Goal: Contribute content: Contribute content

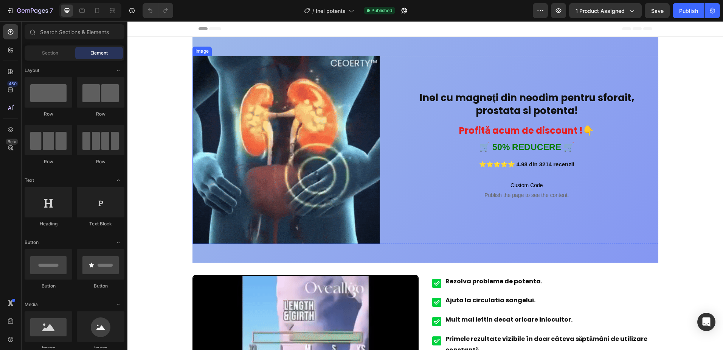
click at [273, 138] on img at bounding box center [287, 150] width 188 height 188
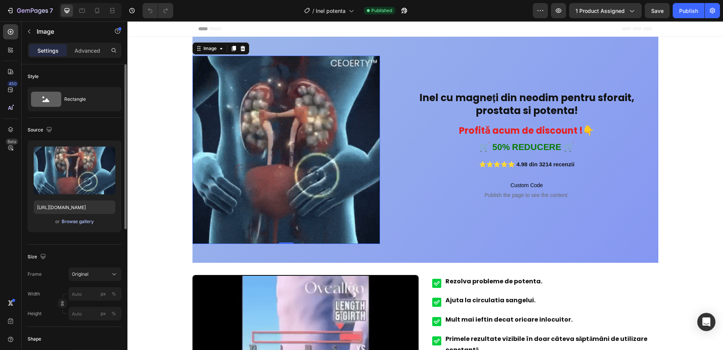
click at [82, 222] on div "Browse gallery" at bounding box center [78, 221] width 32 height 7
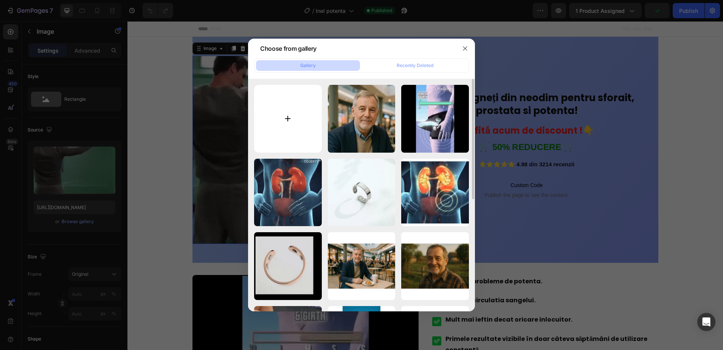
click at [287, 114] on input "file" at bounding box center [288, 119] width 68 height 68
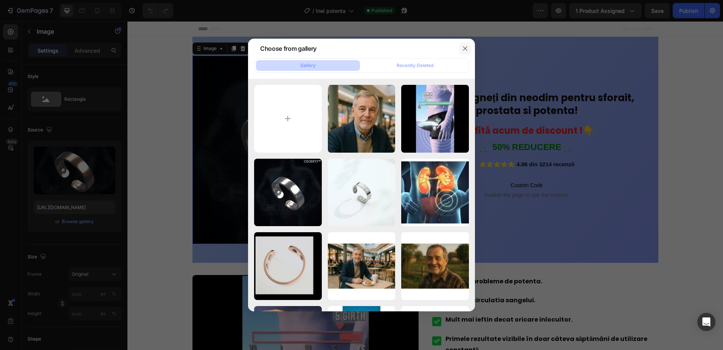
click at [466, 49] on icon "button" at bounding box center [465, 48] width 6 height 6
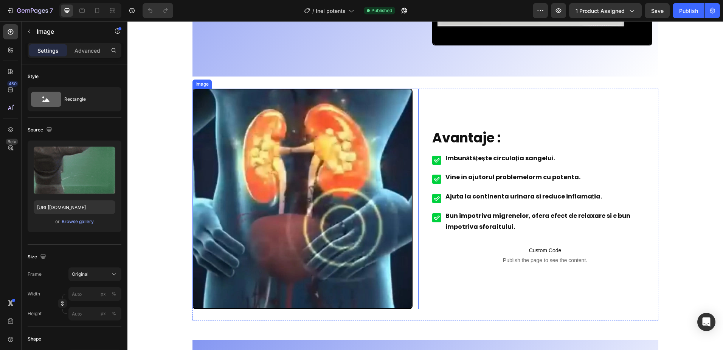
scroll to position [794, 0]
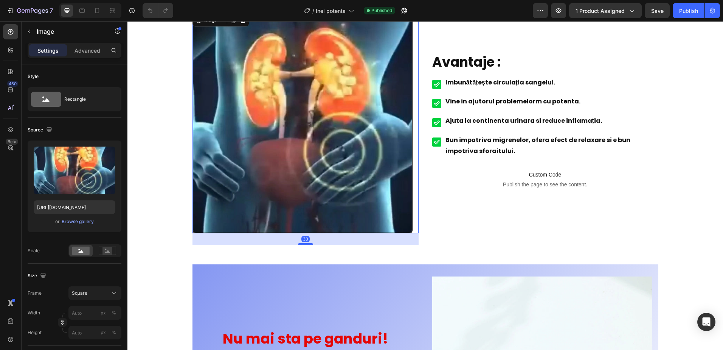
click at [353, 116] on img at bounding box center [303, 123] width 220 height 220
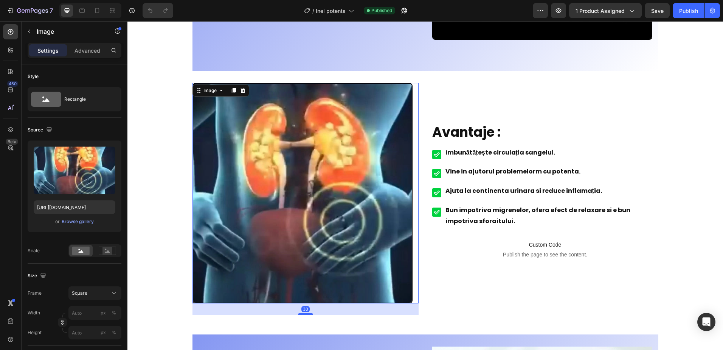
scroll to position [719, 0]
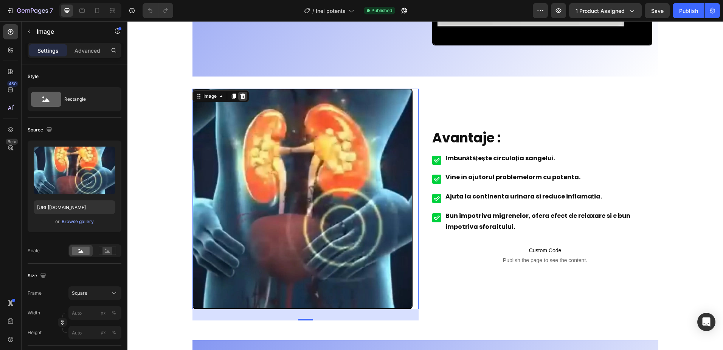
click at [240, 94] on icon at bounding box center [242, 95] width 5 height 5
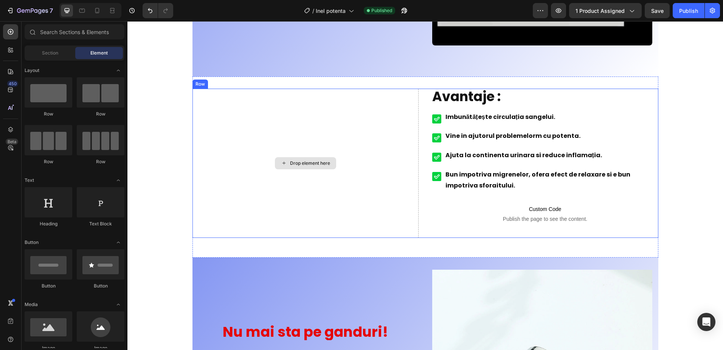
click at [289, 140] on div "Drop element here" at bounding box center [306, 163] width 226 height 149
click at [303, 162] on div "Drop element here" at bounding box center [310, 163] width 40 height 6
click at [251, 139] on div "Drop element here" at bounding box center [306, 163] width 226 height 149
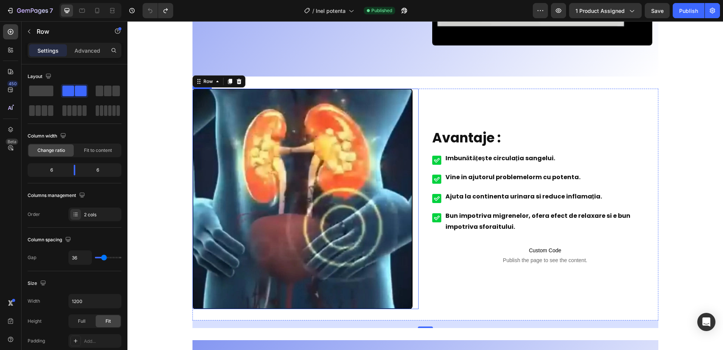
click at [275, 155] on img at bounding box center [303, 199] width 220 height 220
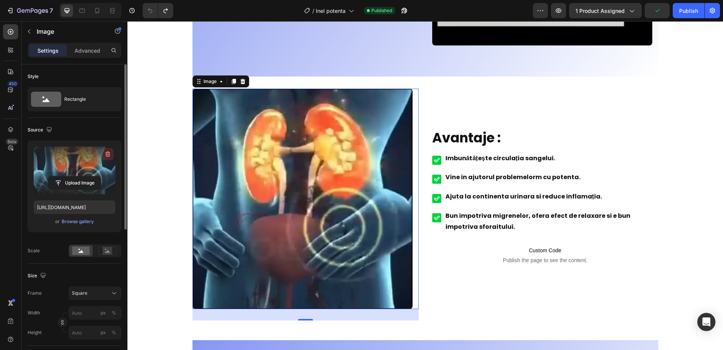
click at [108, 155] on icon "button" at bounding box center [108, 154] width 8 height 8
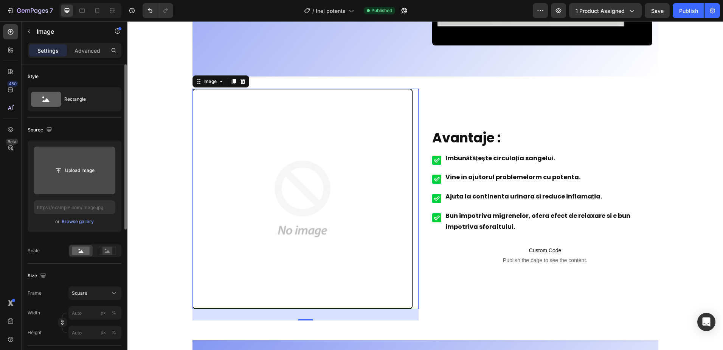
click at [76, 170] on input "file" at bounding box center [74, 170] width 52 height 13
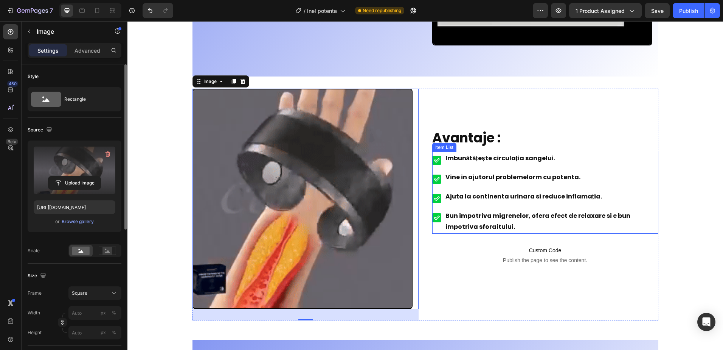
scroll to position [757, 0]
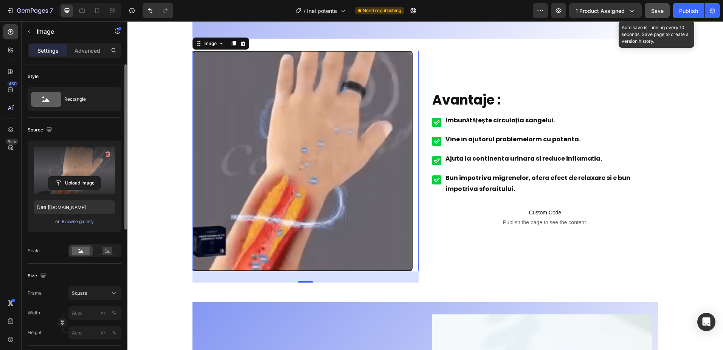
click at [659, 6] on button "Save" at bounding box center [657, 10] width 25 height 15
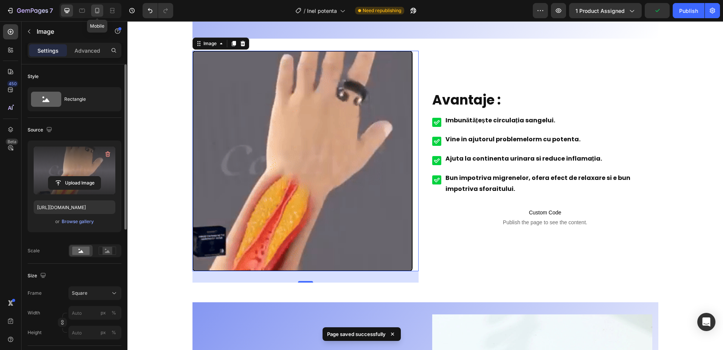
click at [99, 9] on icon at bounding box center [97, 10] width 4 height 5
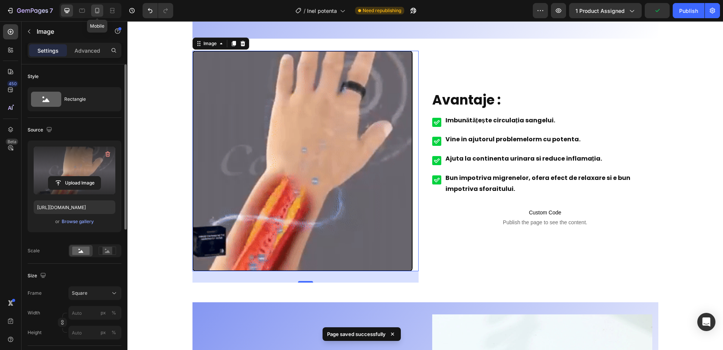
type input "[URL][DOMAIN_NAME]"
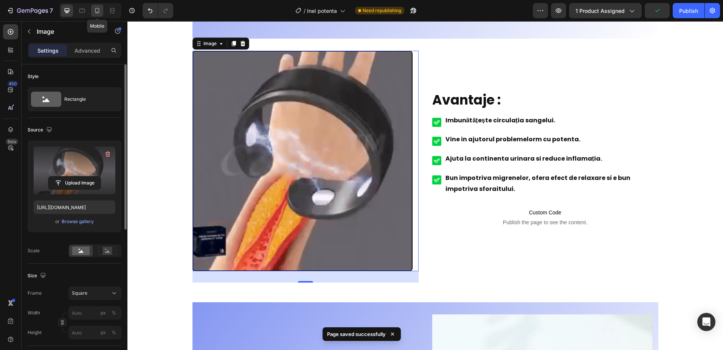
type input "100"
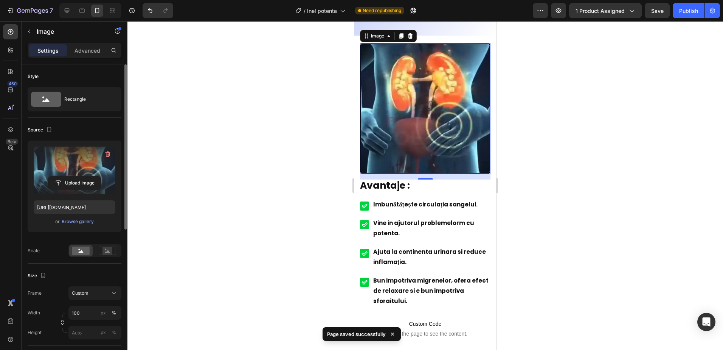
scroll to position [853, 0]
click at [443, 126] on img at bounding box center [425, 107] width 131 height 131
click at [107, 154] on icon "button" at bounding box center [107, 154] width 1 height 2
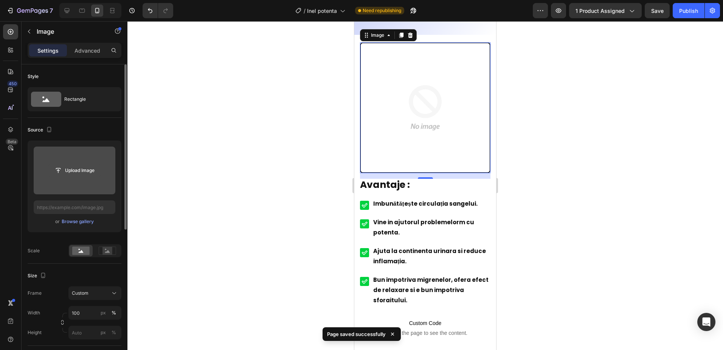
click at [81, 167] on input "file" at bounding box center [74, 170] width 52 height 13
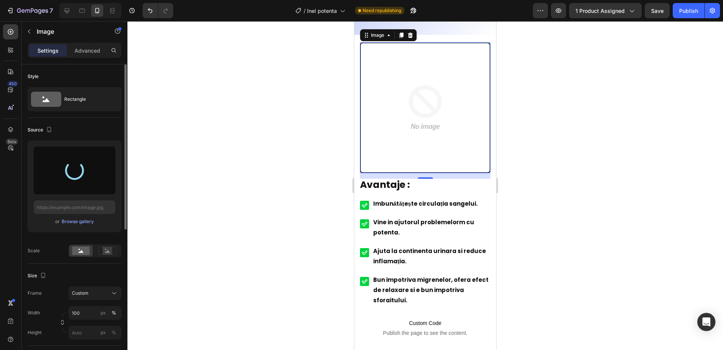
type input "[URL][DOMAIN_NAME]"
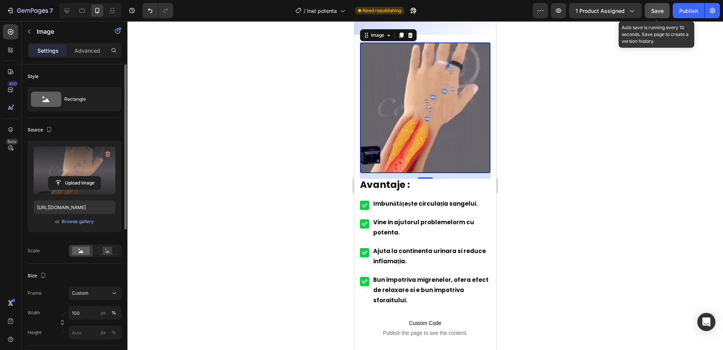
click at [660, 7] on div "Save" at bounding box center [657, 11] width 12 height 8
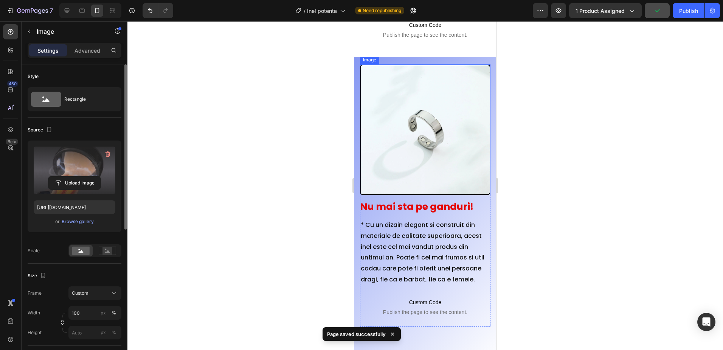
click at [446, 123] on img at bounding box center [425, 129] width 131 height 131
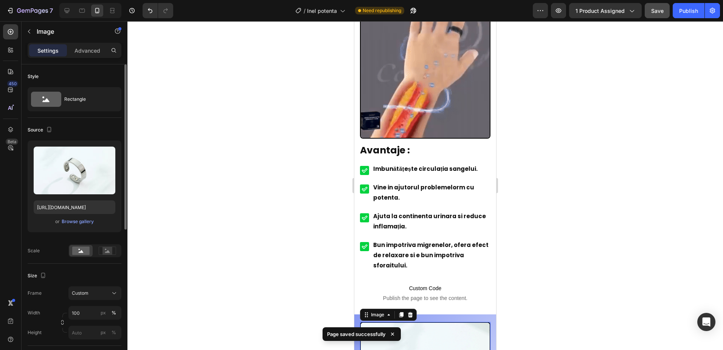
scroll to position [890, 0]
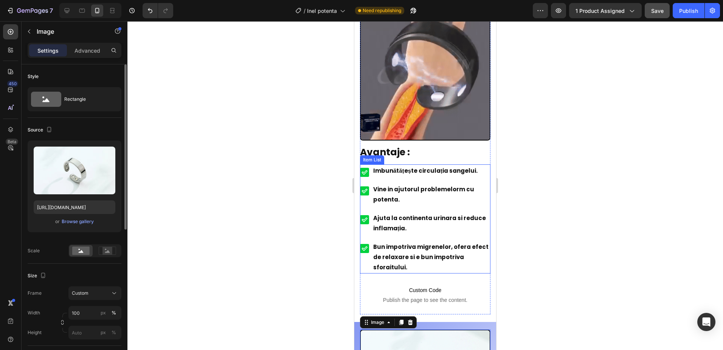
click at [415, 214] on strong "Ajuta la continenta urinara si reduce inflamația." at bounding box center [429, 223] width 113 height 18
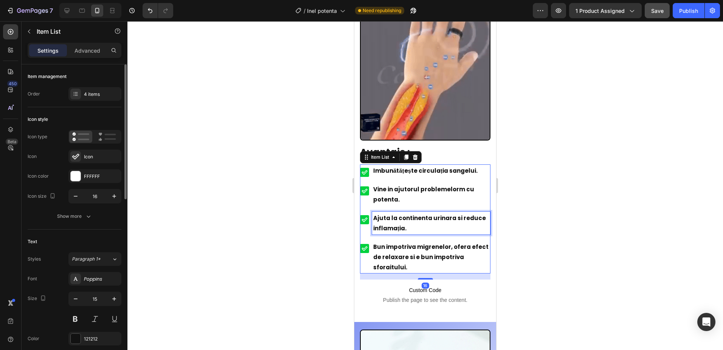
click at [402, 214] on strong "Ajuta la continenta urinara si reduce inflamația." at bounding box center [429, 223] width 113 height 18
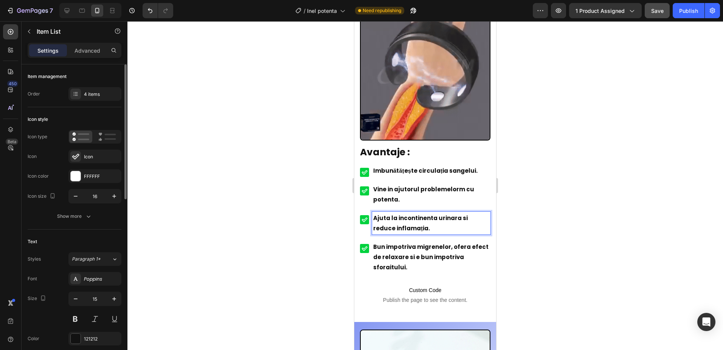
click at [434, 221] on p "Ajuta la incontinenta urinara si reduce inflamația." at bounding box center [431, 223] width 116 height 20
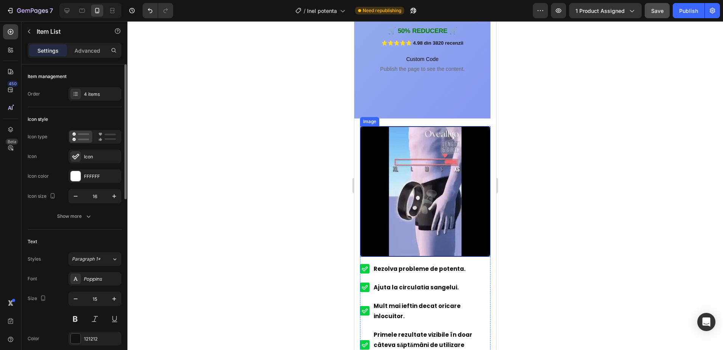
scroll to position [265, 0]
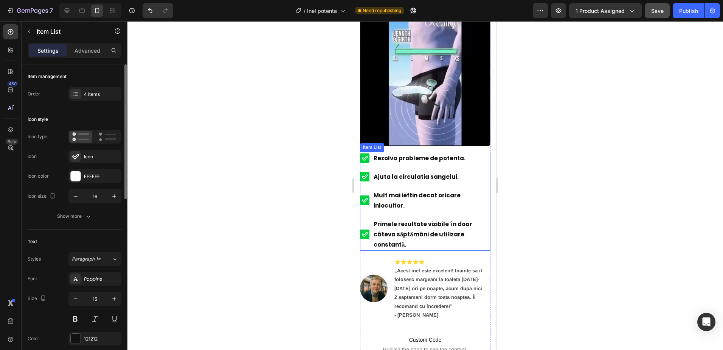
click at [441, 162] on strong "Rezolva probleme de potenta." at bounding box center [420, 158] width 92 height 8
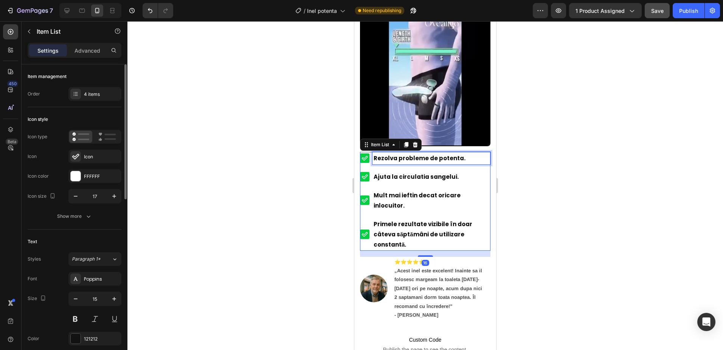
click at [434, 162] on strong "Rezolva probleme de potenta." at bounding box center [420, 158] width 92 height 8
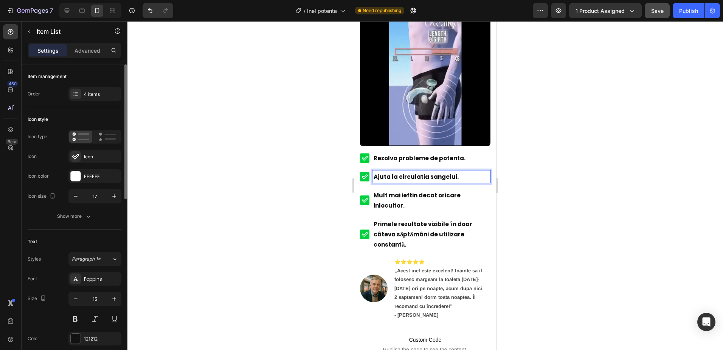
click at [468, 163] on p "Rezolva probleme de potenta." at bounding box center [432, 158] width 116 height 10
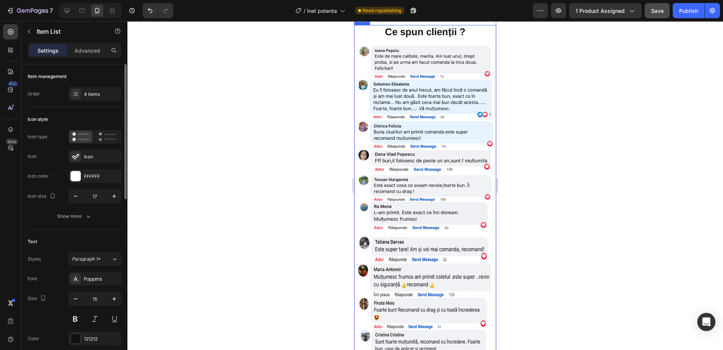
scroll to position [1740, 0]
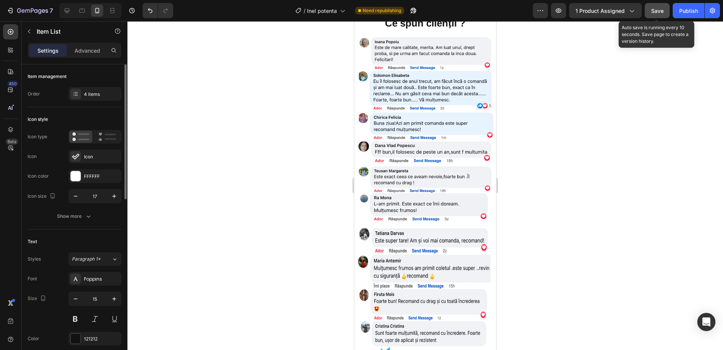
click at [656, 11] on span "Save" at bounding box center [657, 11] width 12 height 6
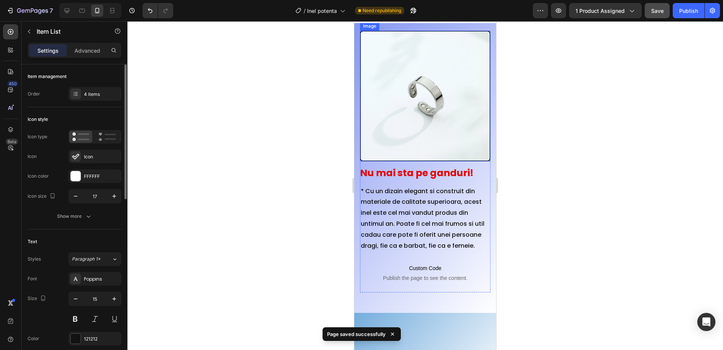
scroll to position [1135, 0]
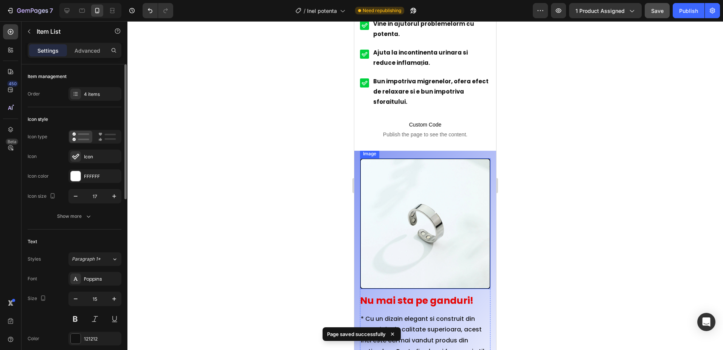
click at [429, 218] on img at bounding box center [425, 223] width 131 height 131
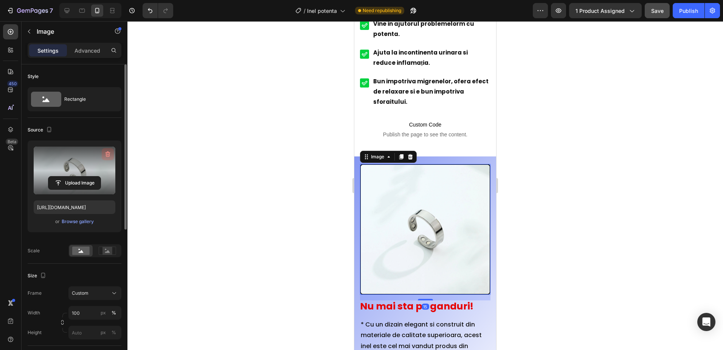
click at [107, 155] on icon "button" at bounding box center [108, 154] width 8 height 8
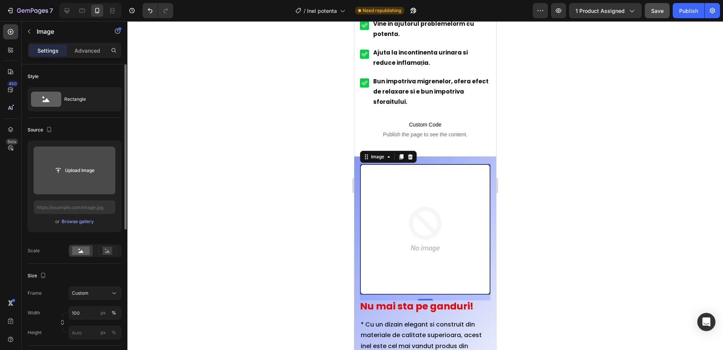
click at [77, 172] on input "file" at bounding box center [74, 170] width 52 height 13
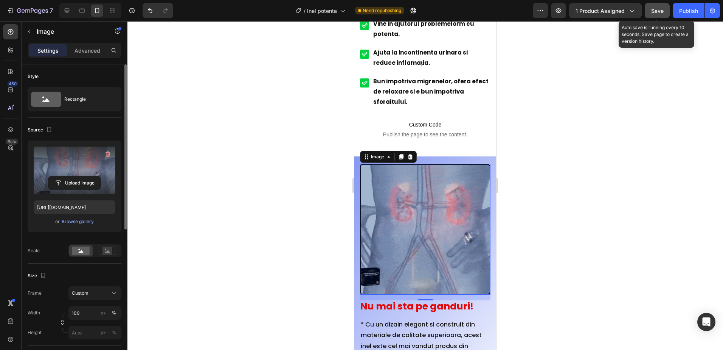
click at [662, 7] on div "Save" at bounding box center [657, 11] width 12 height 8
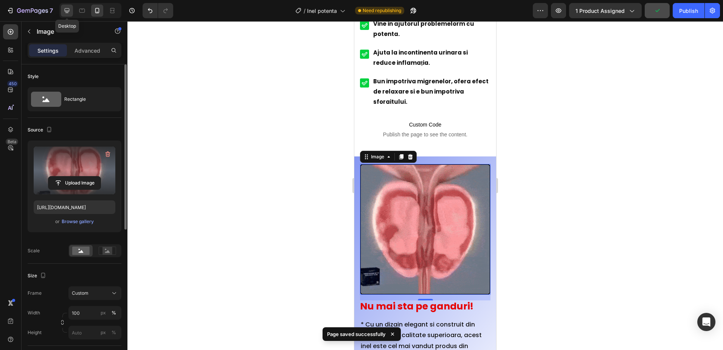
click at [70, 10] on icon at bounding box center [67, 11] width 8 height 8
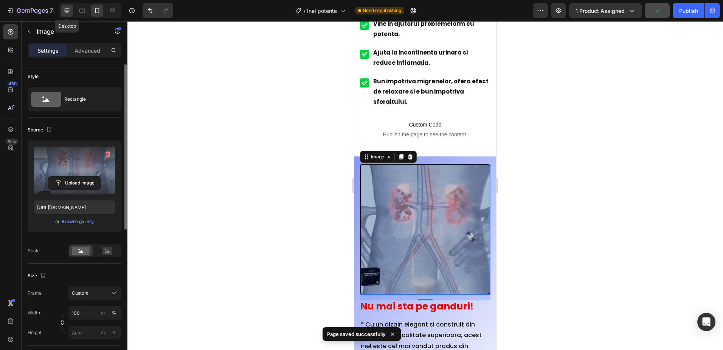
type input "[URL][DOMAIN_NAME]"
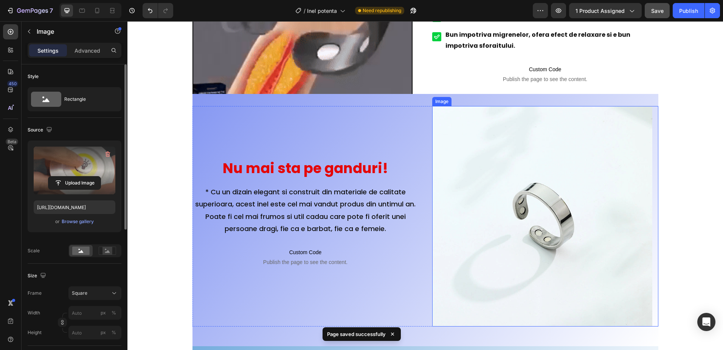
scroll to position [1056, 0]
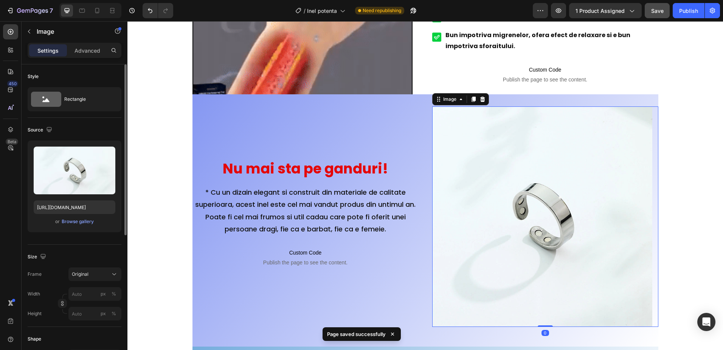
click at [511, 207] on img at bounding box center [542, 216] width 220 height 220
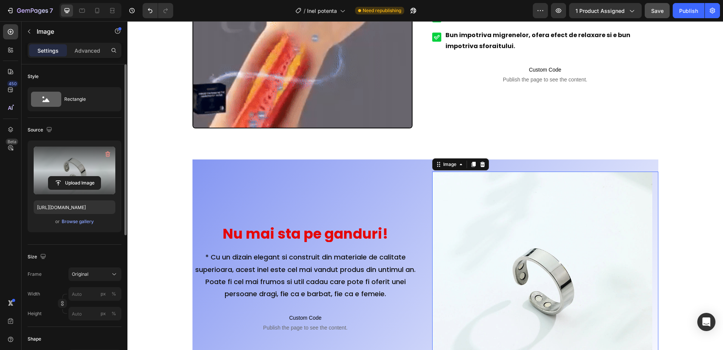
drag, startPoint x: 76, startPoint y: 179, endPoint x: 88, endPoint y: 159, distance: 23.6
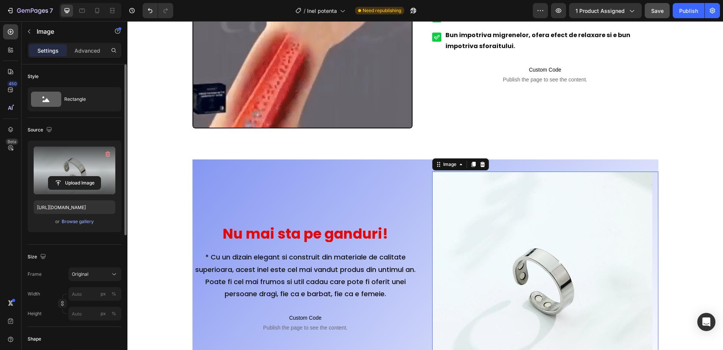
click at [84, 162] on div "Upload Image" at bounding box center [75, 170] width 82 height 48
click at [107, 152] on icon "button" at bounding box center [108, 154] width 5 height 6
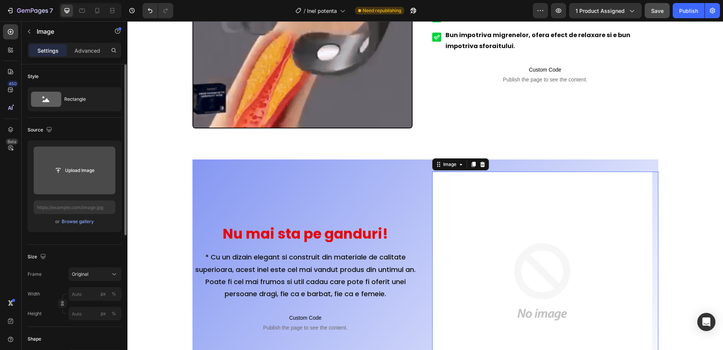
click at [81, 173] on input "file" at bounding box center [74, 170] width 52 height 13
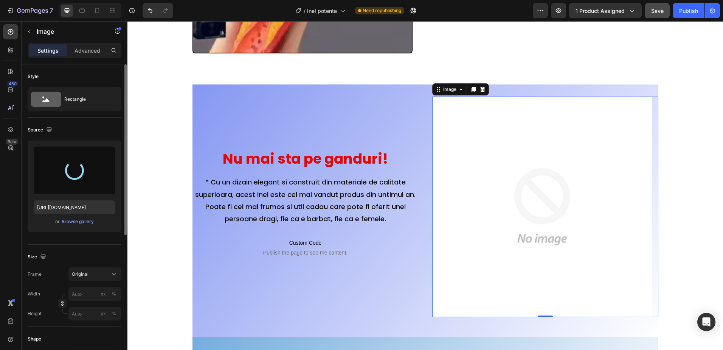
scroll to position [1131, 0]
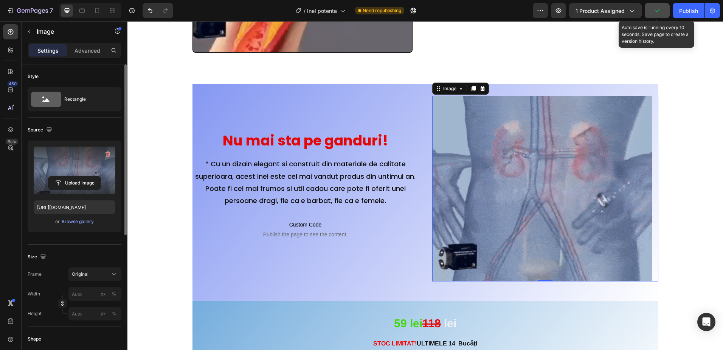
click at [659, 4] on button "button" at bounding box center [657, 10] width 25 height 15
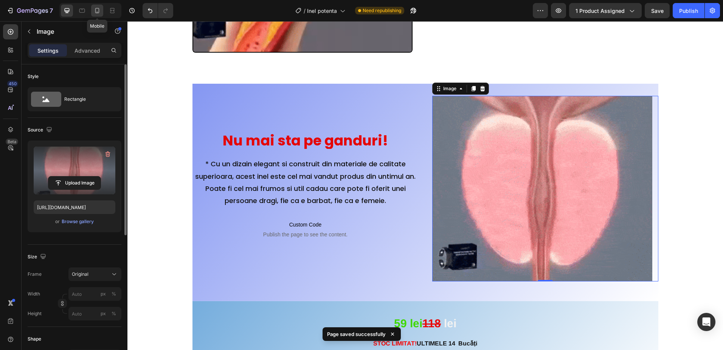
click at [97, 11] on icon at bounding box center [97, 11] width 8 height 8
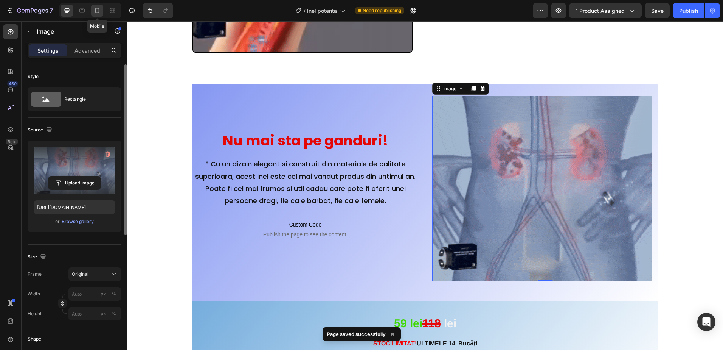
type input "[URL][DOMAIN_NAME]"
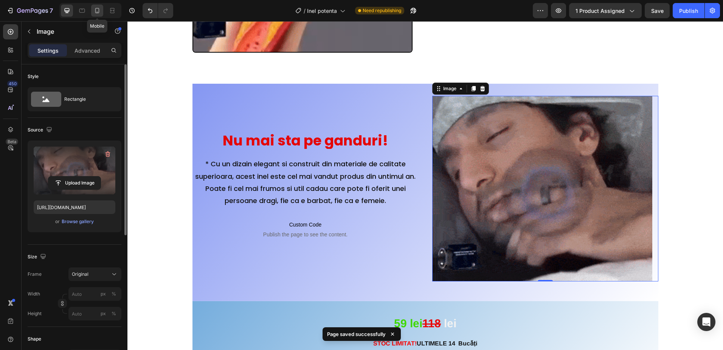
type input "100"
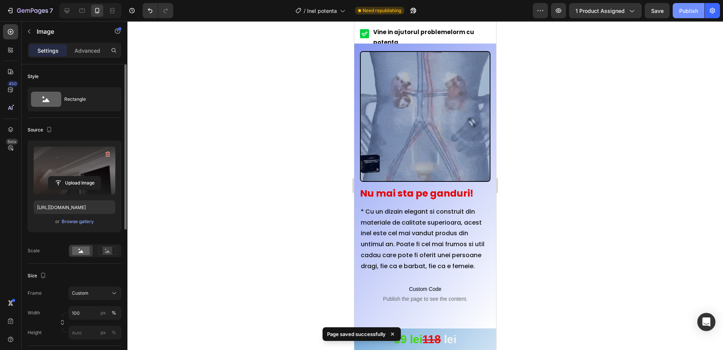
scroll to position [1028, 0]
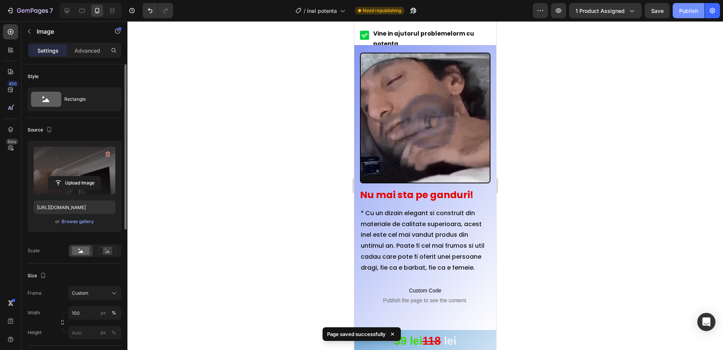
click at [688, 9] on div "Publish" at bounding box center [688, 11] width 19 height 8
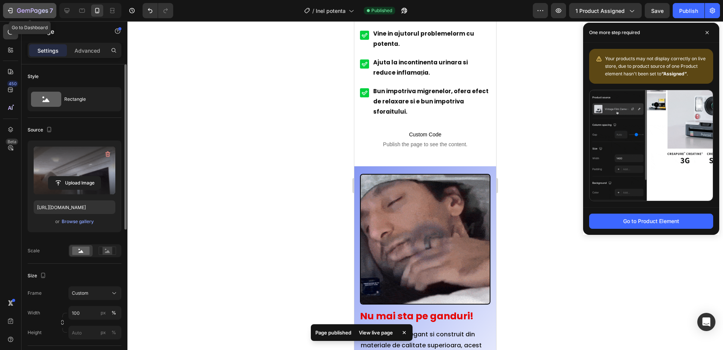
click at [16, 8] on div "7" at bounding box center [29, 10] width 47 height 9
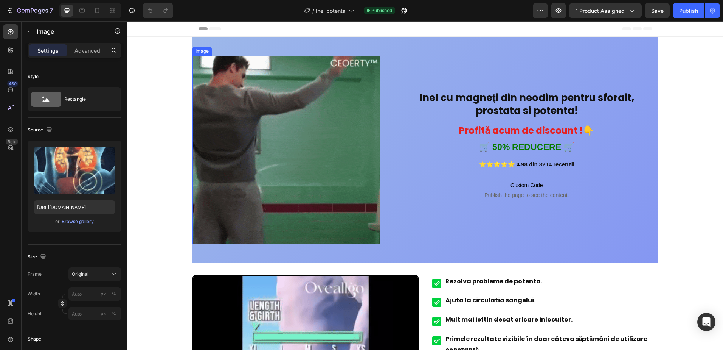
click at [327, 144] on img at bounding box center [287, 150] width 188 height 188
click at [242, 47] on icon at bounding box center [242, 48] width 5 height 5
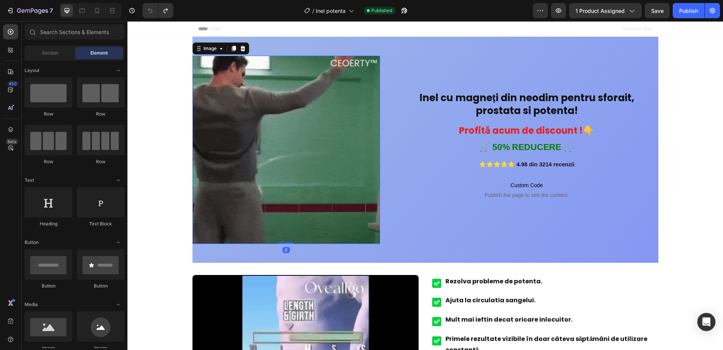
click at [255, 119] on img at bounding box center [287, 150] width 188 height 188
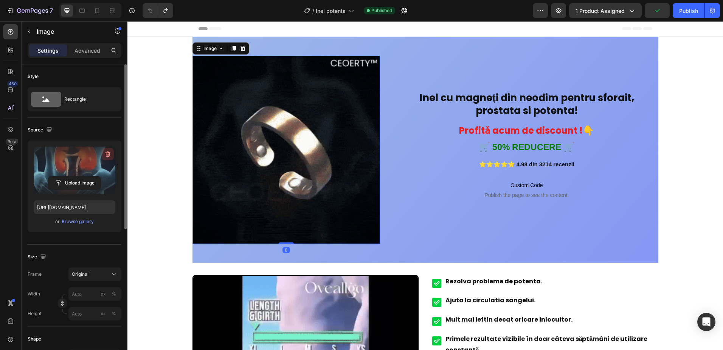
click at [107, 154] on icon "button" at bounding box center [107, 154] width 1 height 2
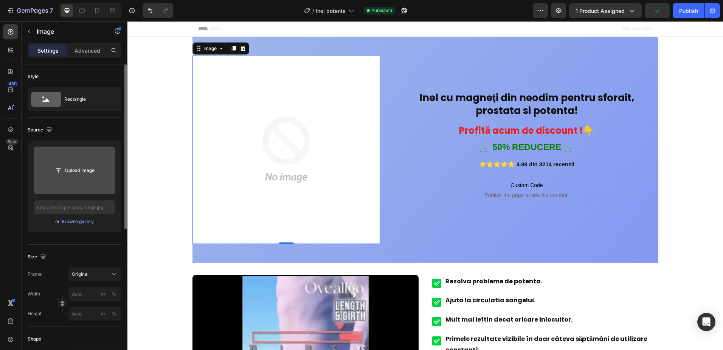
click at [79, 170] on input "file" at bounding box center [74, 170] width 52 height 13
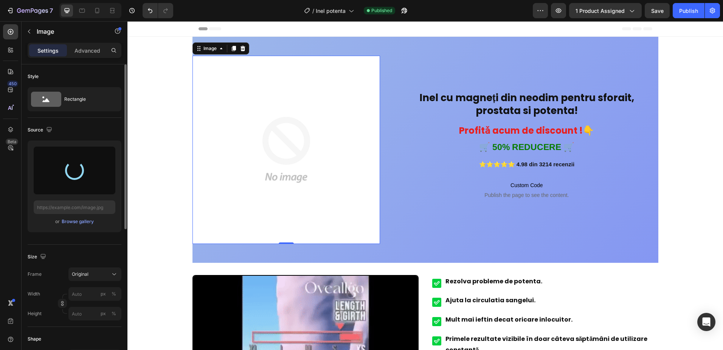
type input "[URL][DOMAIN_NAME]"
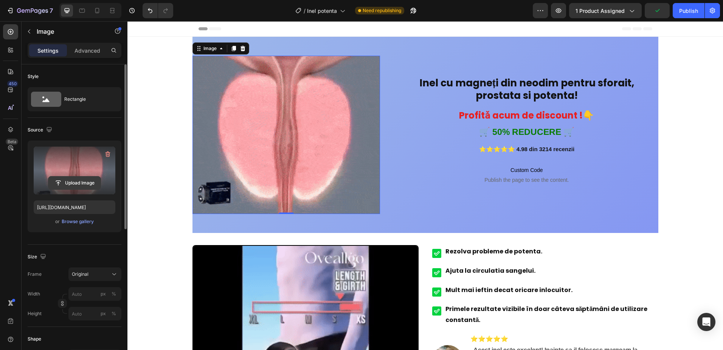
drag, startPoint x: 107, startPoint y: 154, endPoint x: 90, endPoint y: 171, distance: 24.9
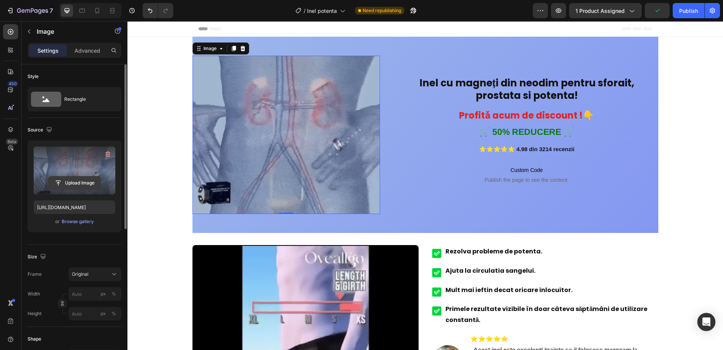
click at [107, 153] on icon "button" at bounding box center [108, 154] width 8 height 8
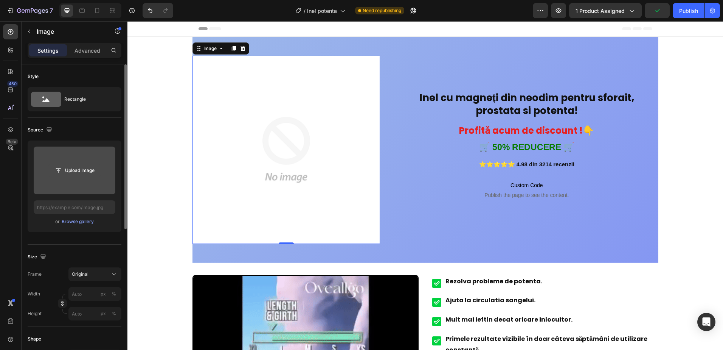
click at [83, 172] on input "file" at bounding box center [74, 170] width 52 height 13
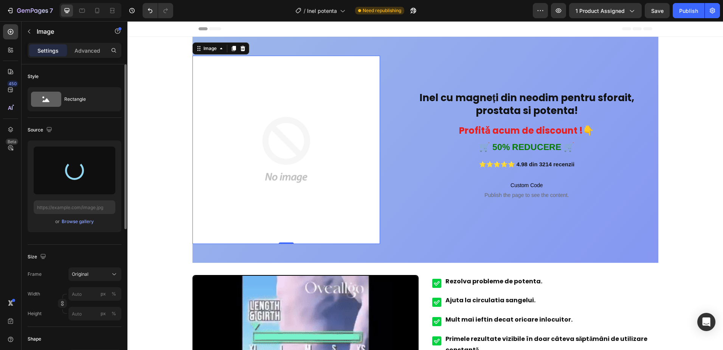
type input "https://cdn.shopify.com/s/files/1/0993/6607/6755/files/gempages_585809517271319…"
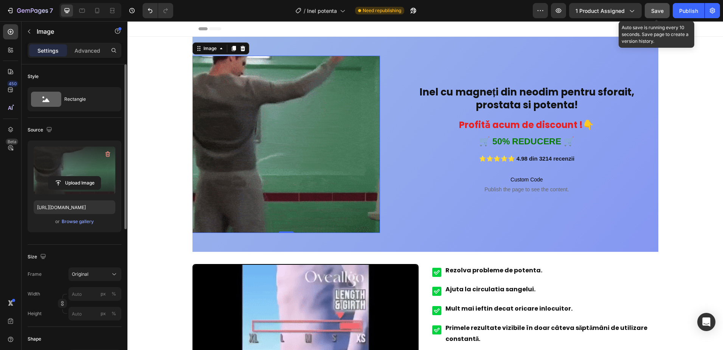
click at [654, 11] on span "Save" at bounding box center [657, 11] width 12 height 6
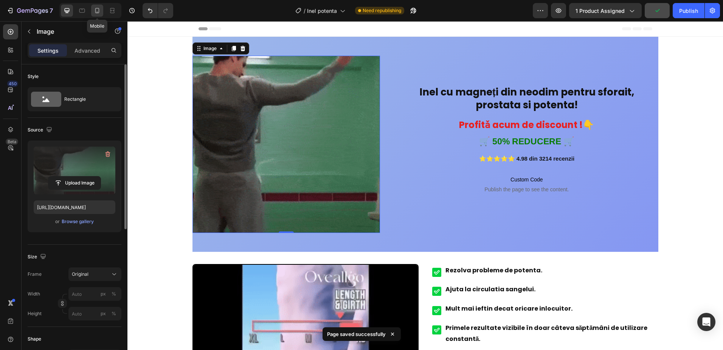
click at [95, 12] on icon at bounding box center [97, 11] width 8 height 8
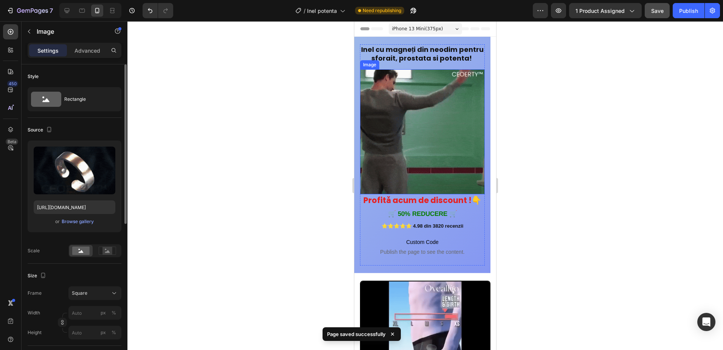
click at [422, 136] on img at bounding box center [422, 131] width 125 height 125
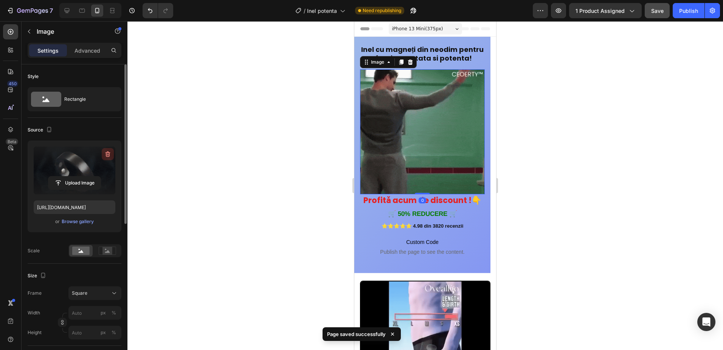
click at [107, 152] on icon "button" at bounding box center [108, 154] width 5 height 6
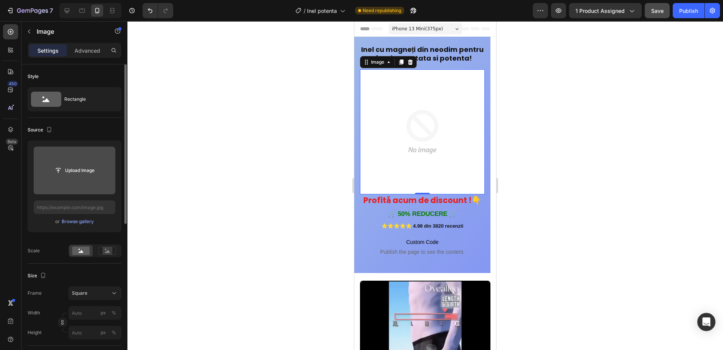
click at [81, 168] on input "file" at bounding box center [74, 170] width 52 height 13
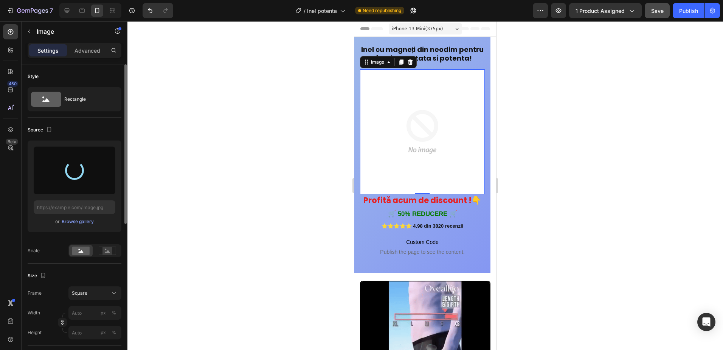
type input "https://cdn.shopify.com/s/files/1/0993/6607/6755/files/gempages_585809517271319…"
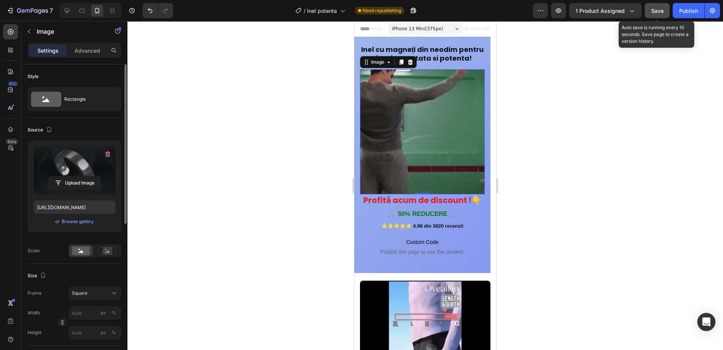
click at [654, 9] on span "Save" at bounding box center [657, 11] width 12 height 6
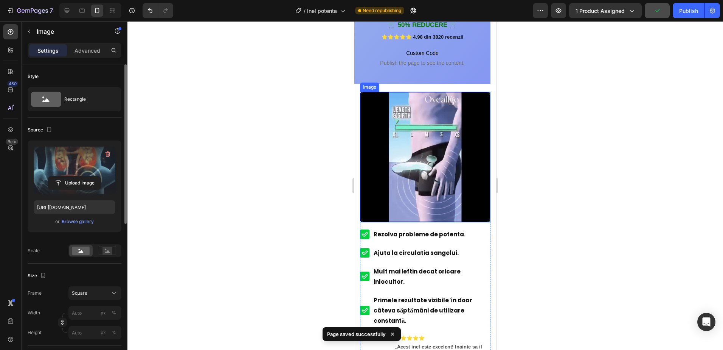
scroll to position [189, 0]
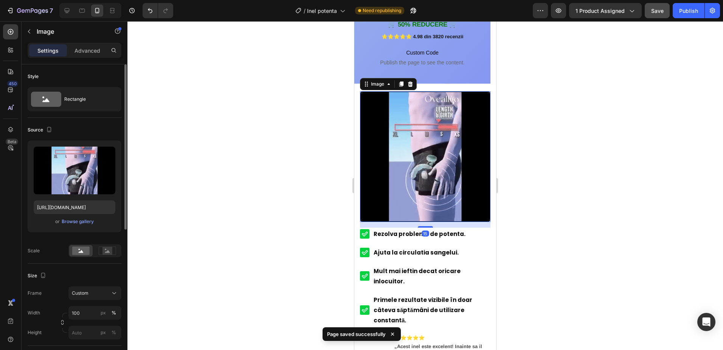
click at [423, 155] on img at bounding box center [425, 156] width 131 height 131
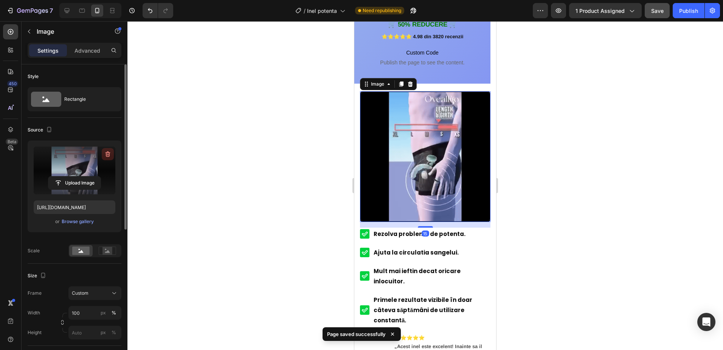
click at [108, 153] on icon "button" at bounding box center [108, 154] width 8 height 8
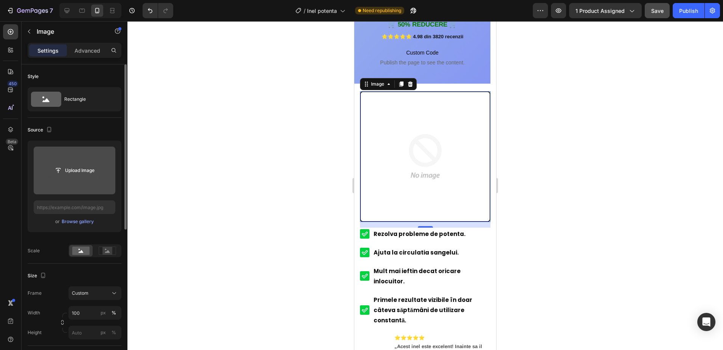
click at [83, 174] on input "file" at bounding box center [74, 170] width 52 height 13
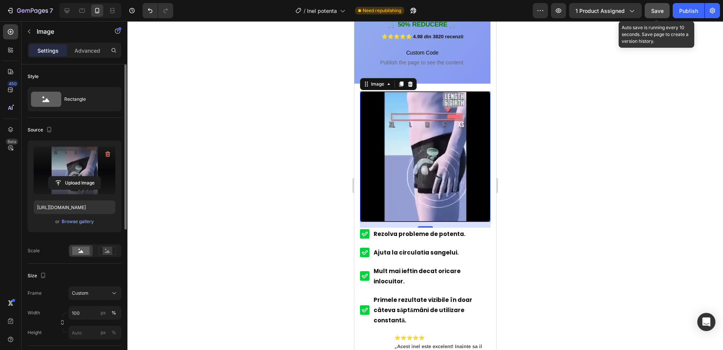
click at [665, 7] on button "Save" at bounding box center [657, 10] width 25 height 15
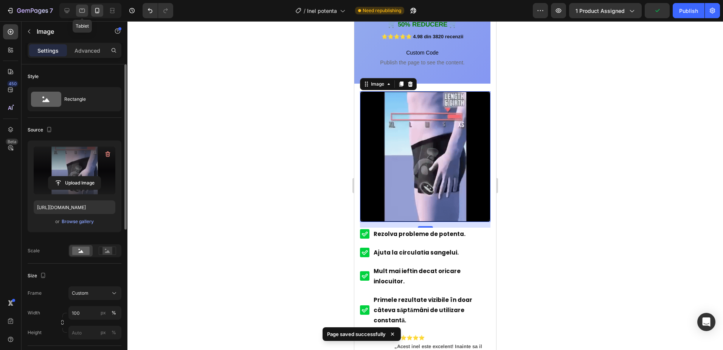
click at [82, 9] on icon at bounding box center [82, 9] width 2 height 1
type input "https://cdn.shopify.com/s/files/1/0993/6607/6755/files/gempages_585809517271319…"
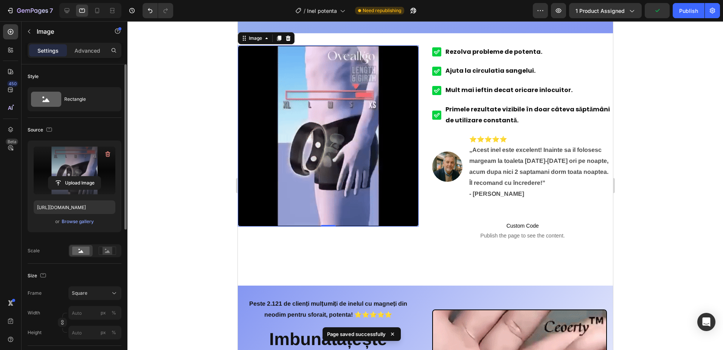
scroll to position [244, 0]
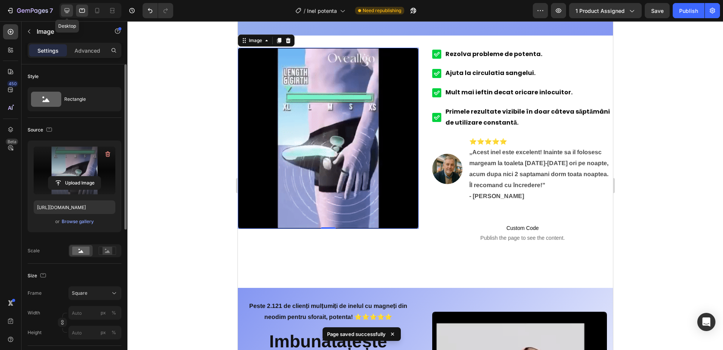
click at [71, 10] on div at bounding box center [67, 11] width 12 height 12
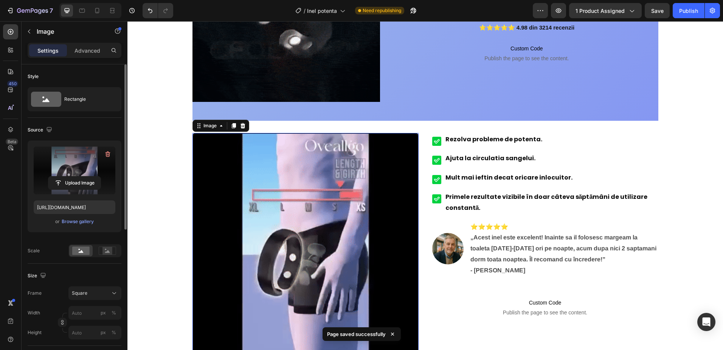
scroll to position [207, 0]
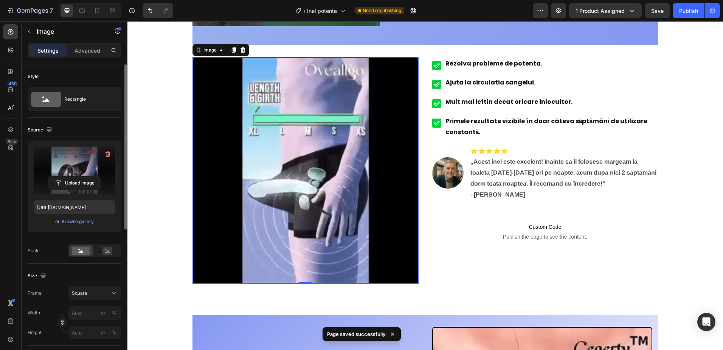
click at [317, 163] on img at bounding box center [306, 170] width 226 height 226
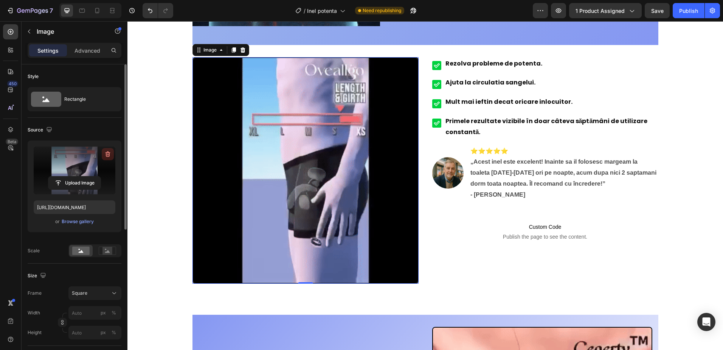
click at [106, 153] on icon "button" at bounding box center [108, 154] width 8 height 8
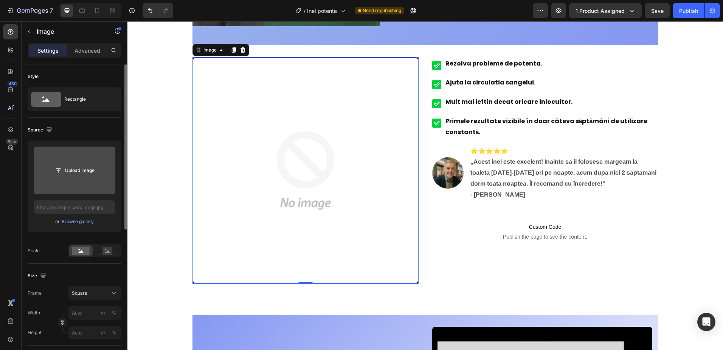
click at [82, 168] on input "file" at bounding box center [74, 170] width 52 height 13
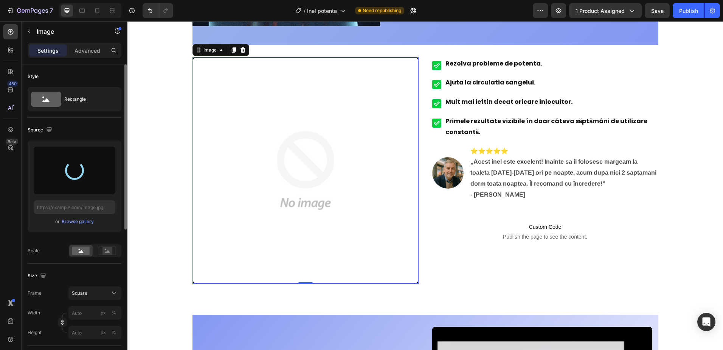
type input "https://cdn.shopify.com/s/files/1/0993/6607/6755/files/gempages_585809517271319…"
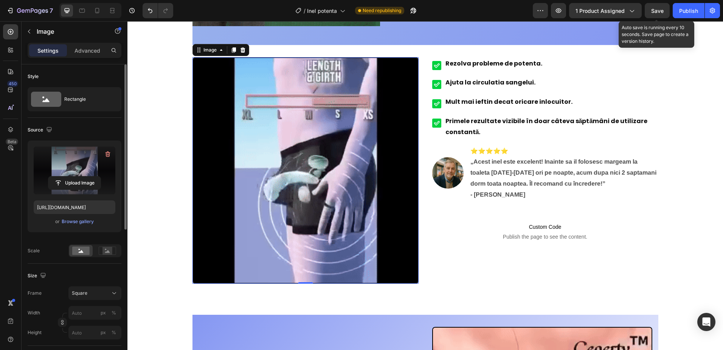
click at [660, 11] on span "Save" at bounding box center [657, 11] width 12 height 6
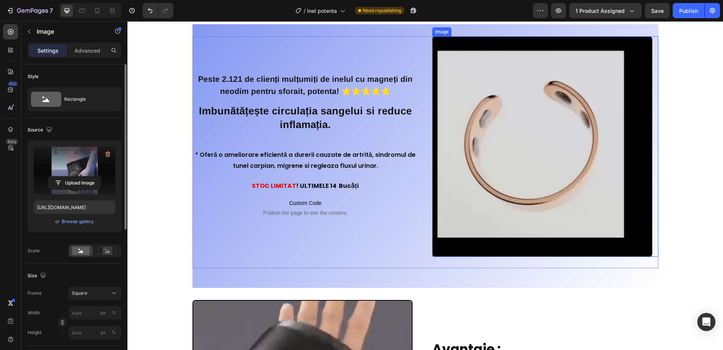
scroll to position [471, 0]
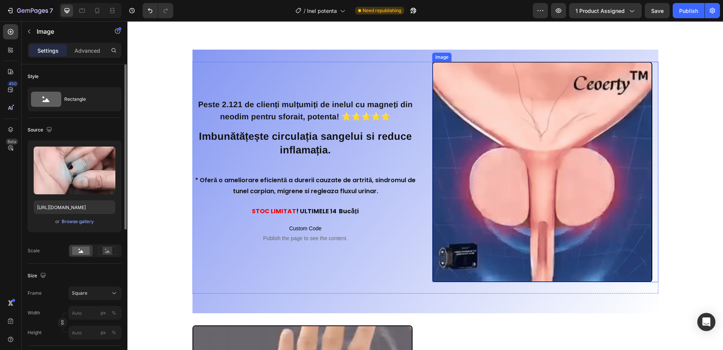
click at [553, 157] on img at bounding box center [542, 172] width 220 height 220
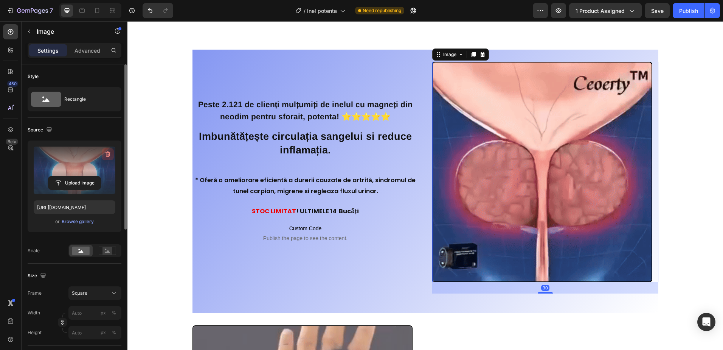
click at [109, 152] on icon "button" at bounding box center [108, 154] width 5 height 6
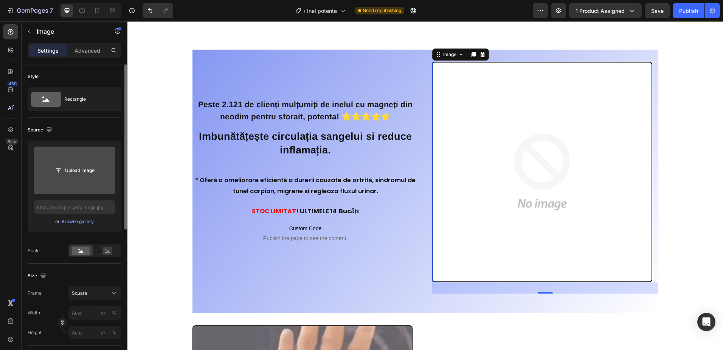
click at [88, 175] on input "file" at bounding box center [74, 170] width 52 height 13
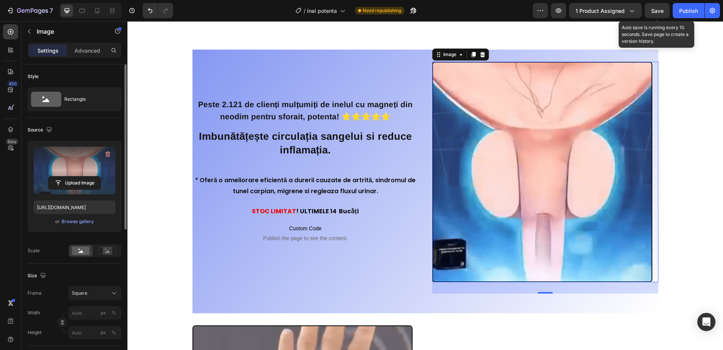
drag, startPoint x: 660, startPoint y: 12, endPoint x: 651, endPoint y: 11, distance: 8.4
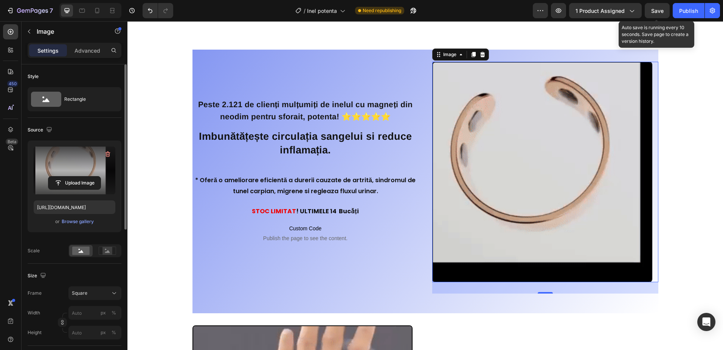
click at [659, 11] on span "Save" at bounding box center [657, 11] width 12 height 6
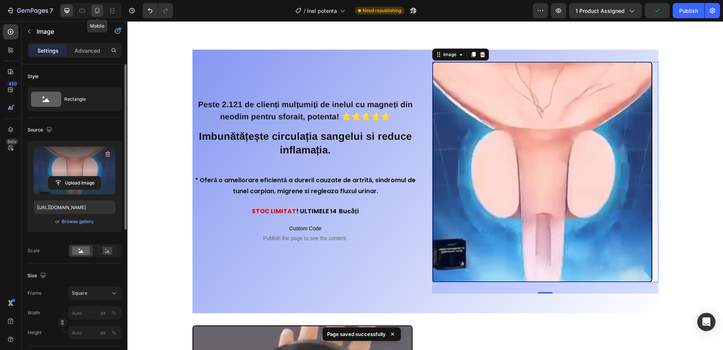
click at [95, 10] on icon at bounding box center [97, 10] width 4 height 5
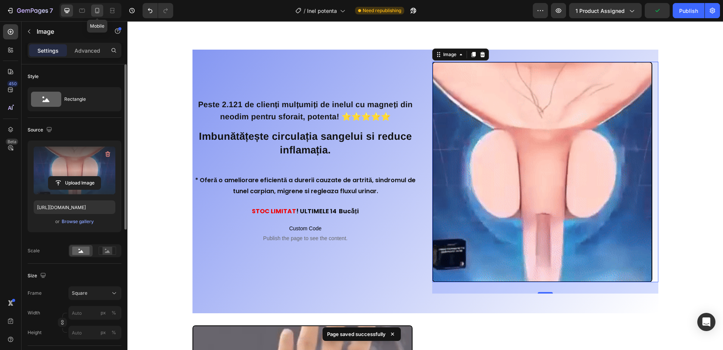
type input "[URL][DOMAIN_NAME]"
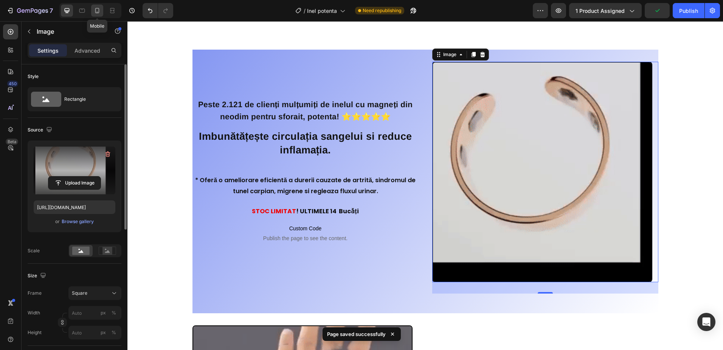
type input "100"
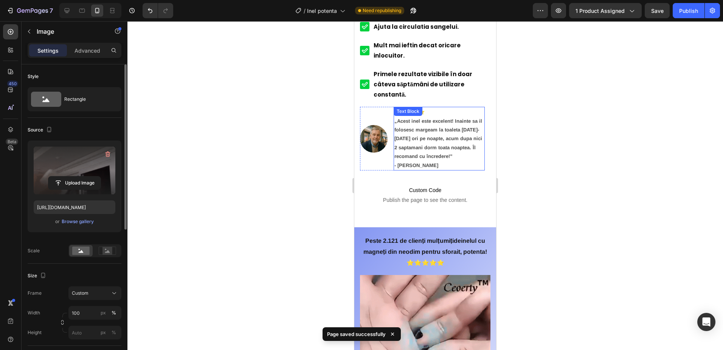
scroll to position [596, 0]
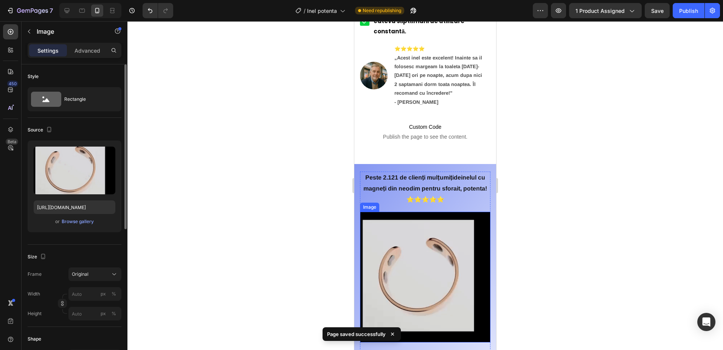
click at [421, 245] on img at bounding box center [425, 276] width 131 height 131
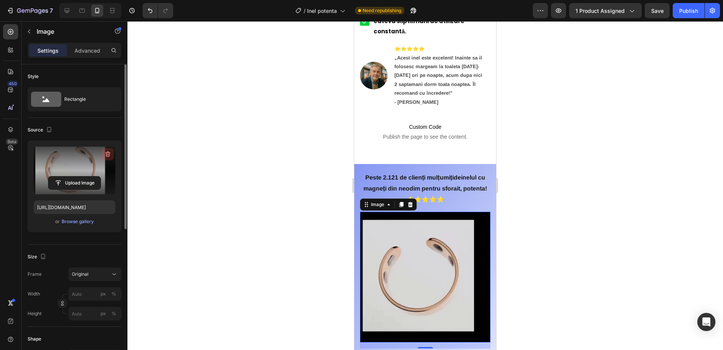
click at [108, 152] on icon "button" at bounding box center [108, 154] width 8 height 8
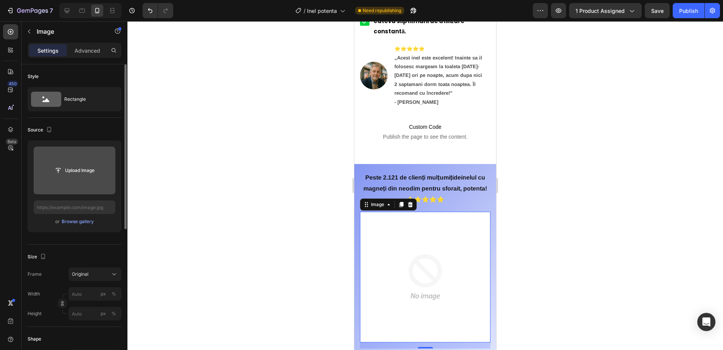
click at [85, 174] on input "file" at bounding box center [74, 170] width 52 height 13
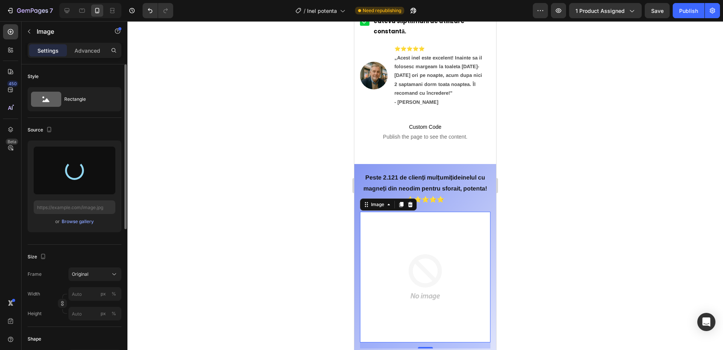
type input "https://cdn.shopify.com/s/files/1/0993/6607/6755/files/gempages_585809517271319…"
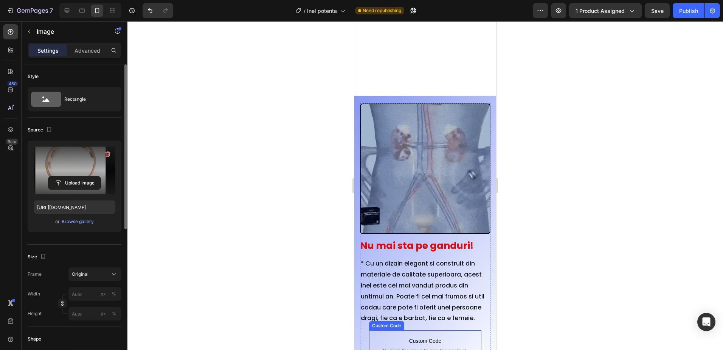
scroll to position [1164, 0]
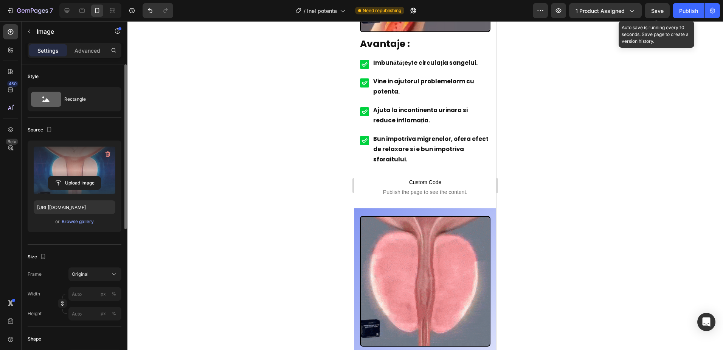
drag, startPoint x: 658, startPoint y: 10, endPoint x: 651, endPoint y: 6, distance: 8.3
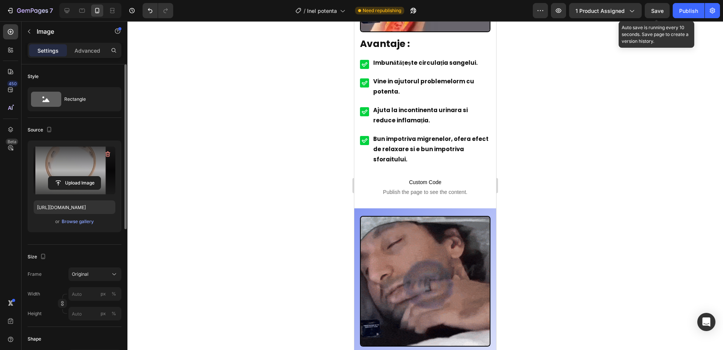
click at [656, 9] on span "Save" at bounding box center [657, 11] width 12 height 6
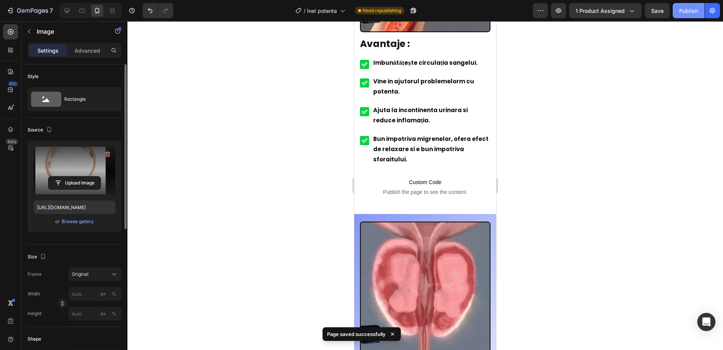
click at [687, 10] on div "Publish" at bounding box center [688, 11] width 19 height 8
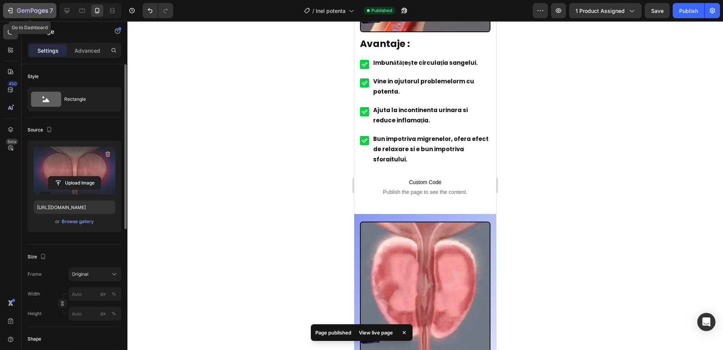
click at [20, 11] on icon "button" at bounding box center [19, 10] width 4 height 5
